Goal: Find specific page/section: Find specific page/section

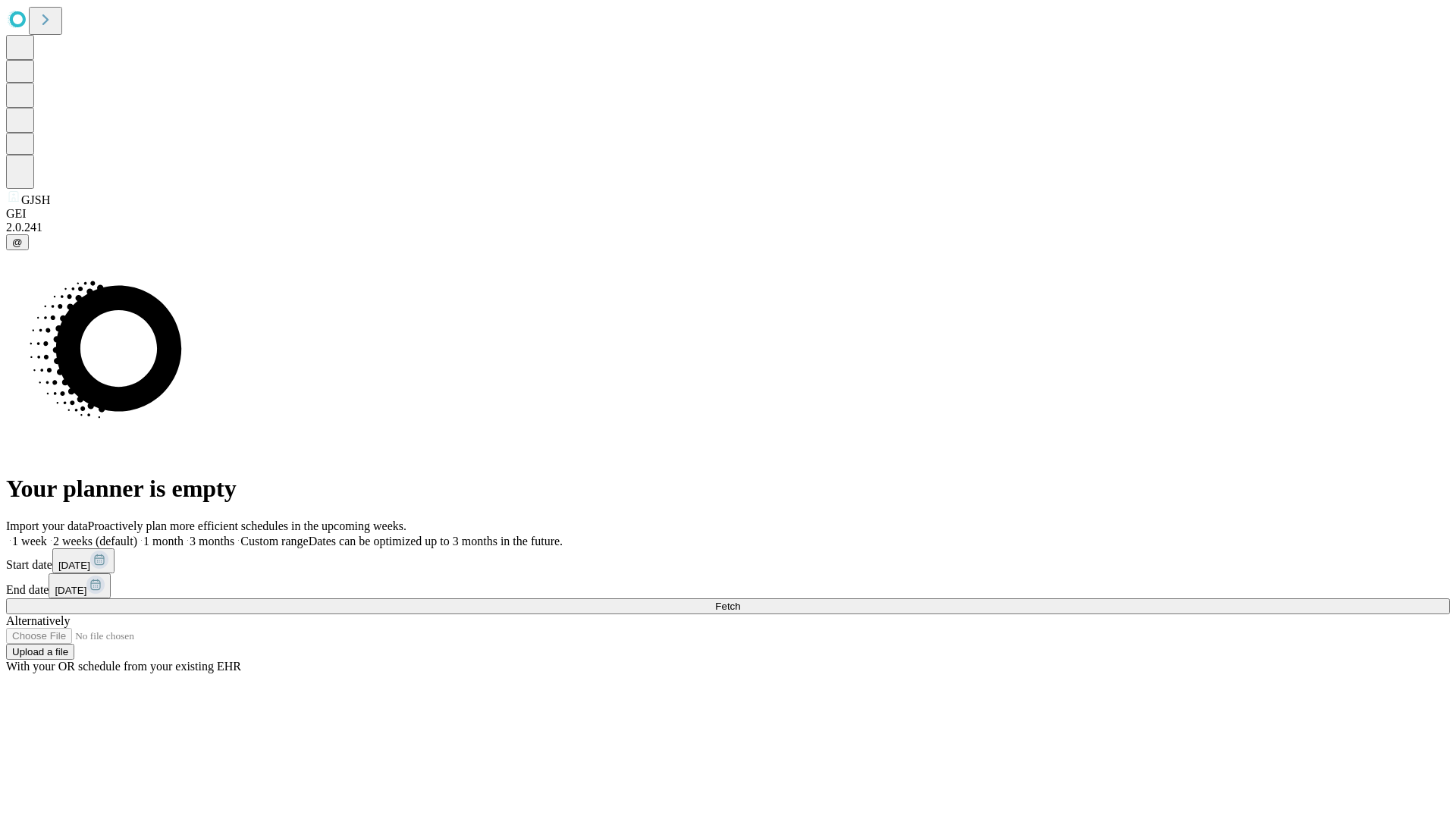
click at [740, 600] on span "Fetch" at bounding box center [728, 606] width 25 height 12
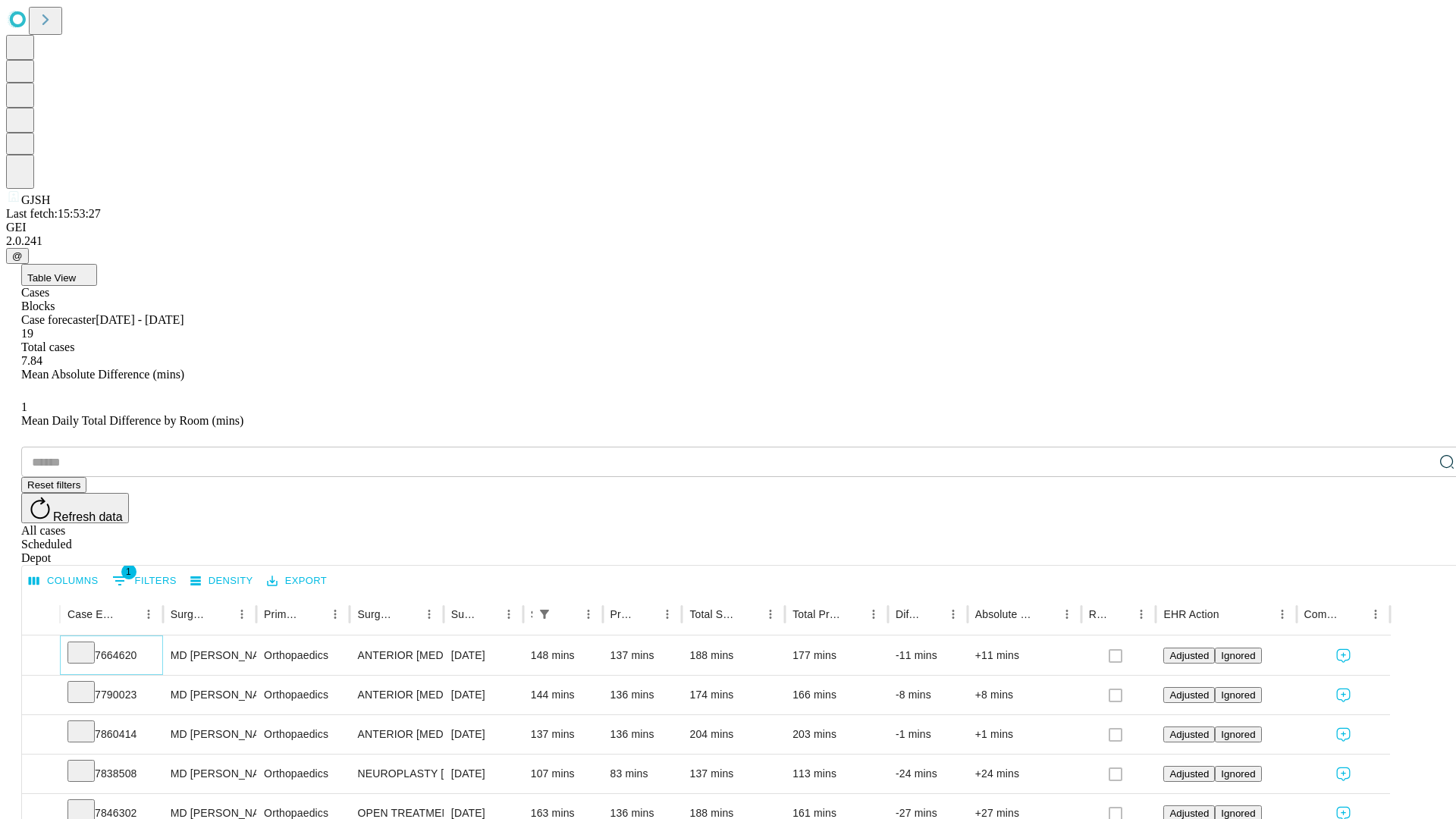
click at [89, 643] on icon at bounding box center [81, 651] width 16 height 16
